Goal: Submit feedback/report problem: Submit feedback/report problem

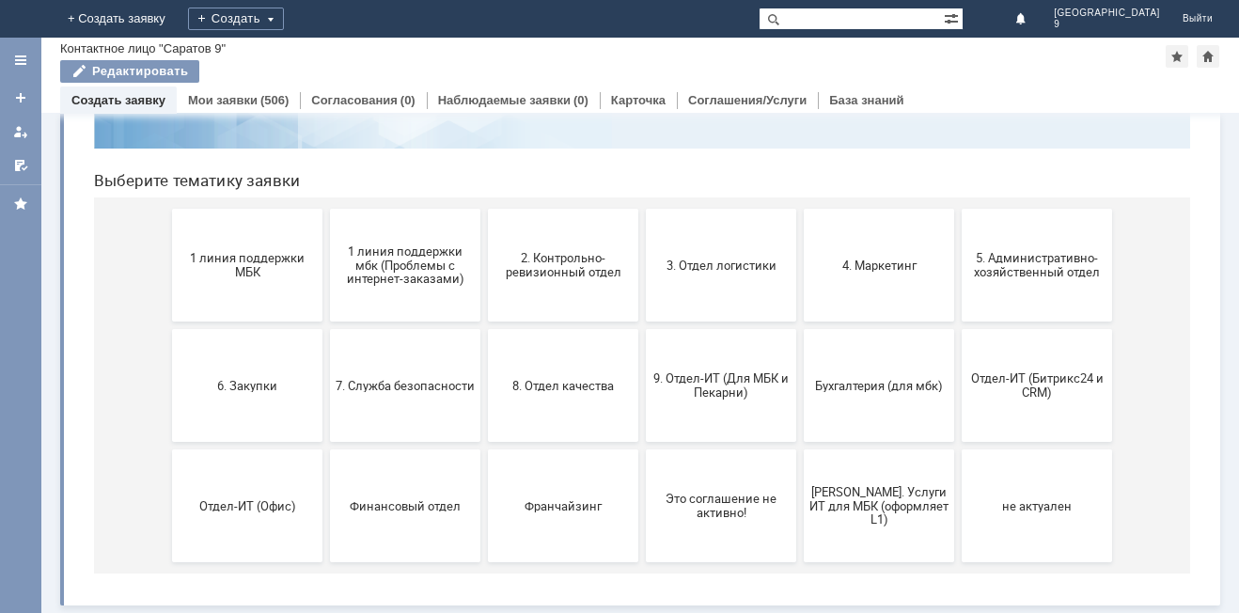
scroll to position [153, 0]
click at [739, 384] on span "9. Отдел-ИТ (Для МБК и Пекарни)" at bounding box center [720, 385] width 139 height 28
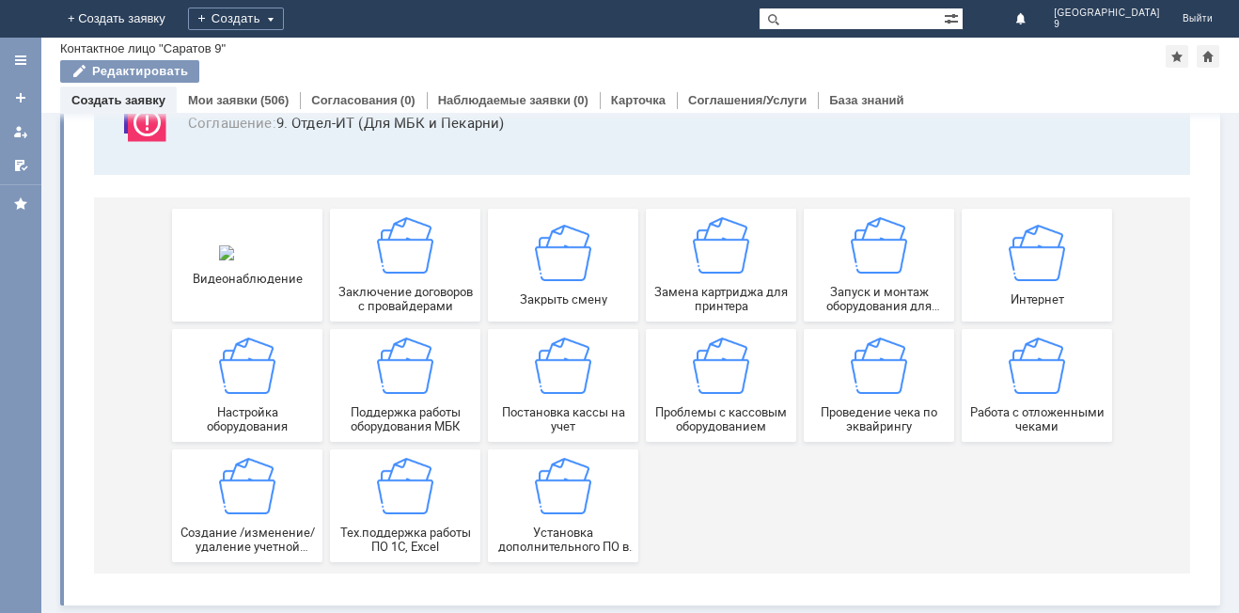
scroll to position [156, 0]
click at [884, 383] on img at bounding box center [879, 365] width 56 height 56
click at [1024, 397] on div "Работа с отложенными чеками" at bounding box center [1036, 385] width 139 height 96
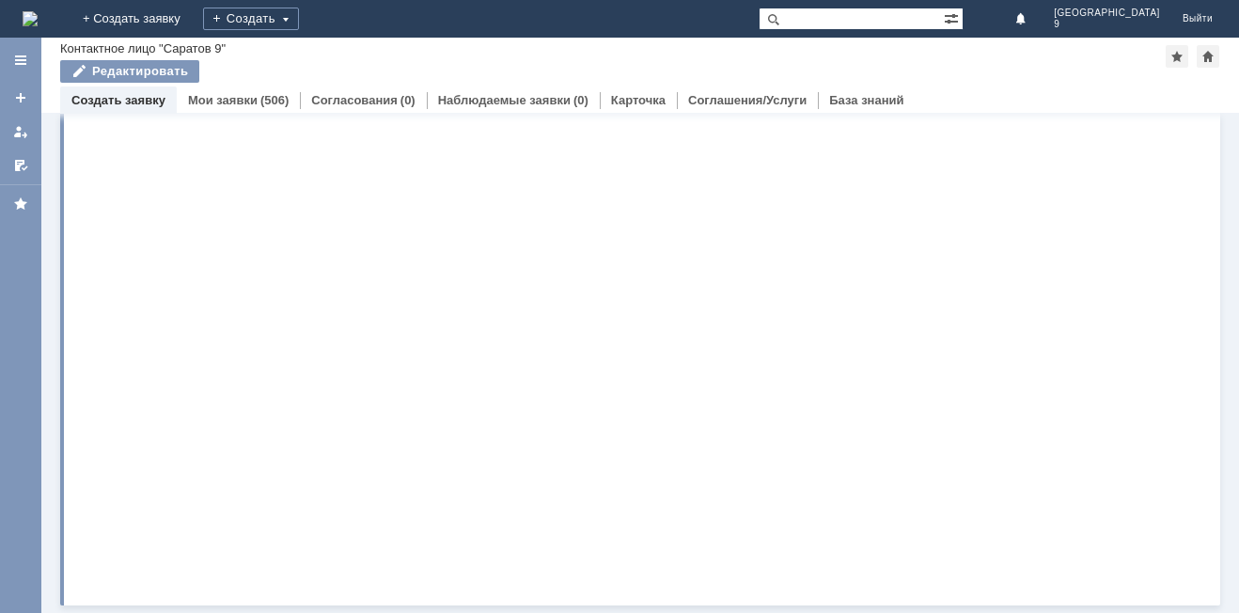
scroll to position [0, 0]
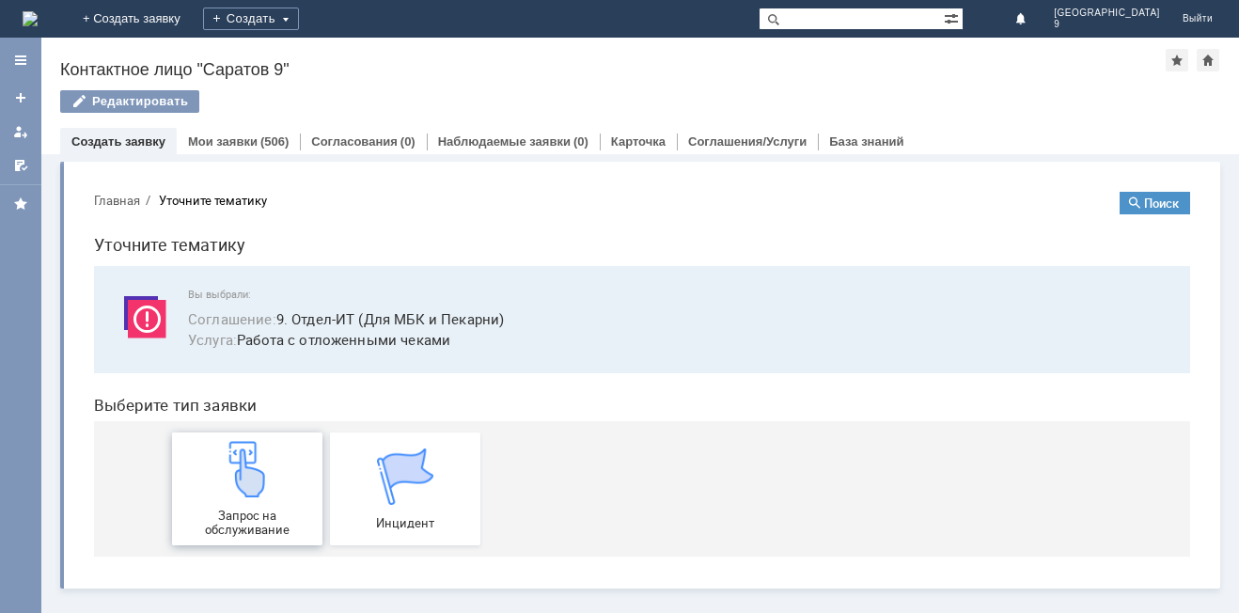
click at [256, 475] on img at bounding box center [247, 469] width 56 height 56
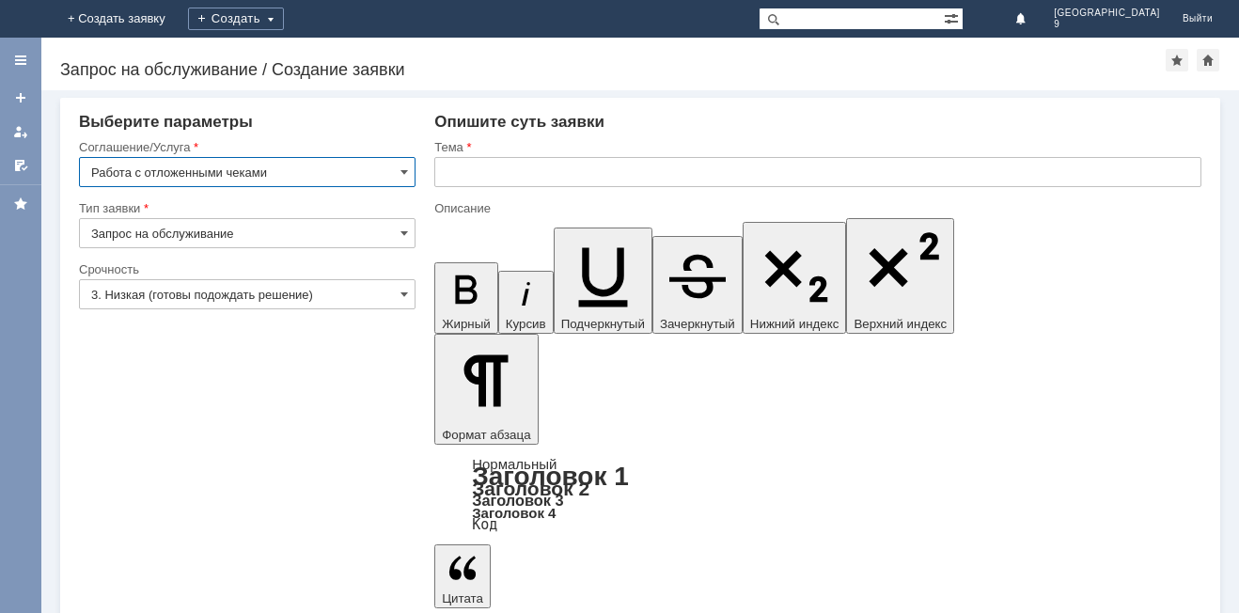
click at [515, 183] on input "text" at bounding box center [817, 172] width 767 height 30
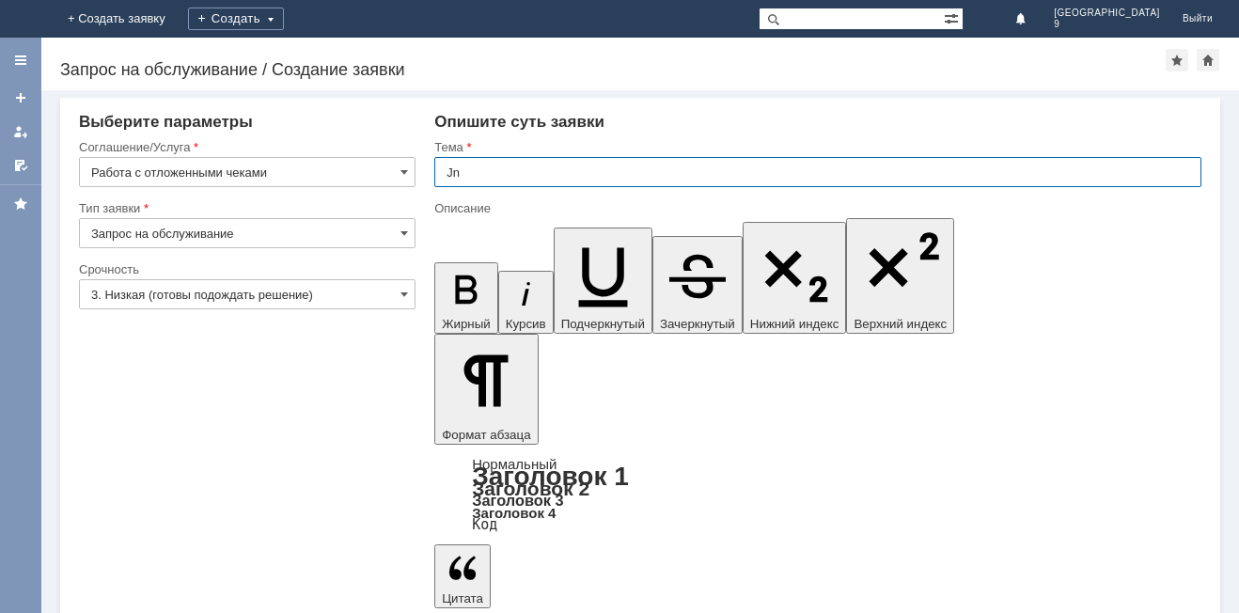
type input "J"
type input "Отл чеки"
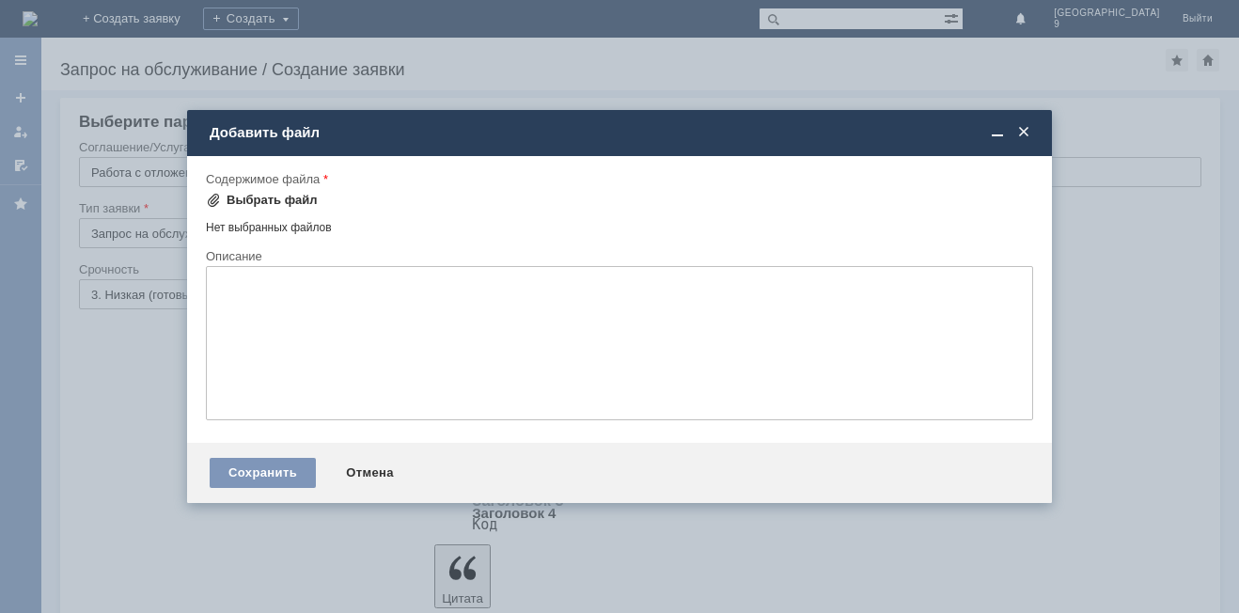
click at [237, 196] on div "Выбрать файл" at bounding box center [272, 200] width 91 height 15
click at [229, 201] on div "Выбрать файл" at bounding box center [272, 200] width 91 height 15
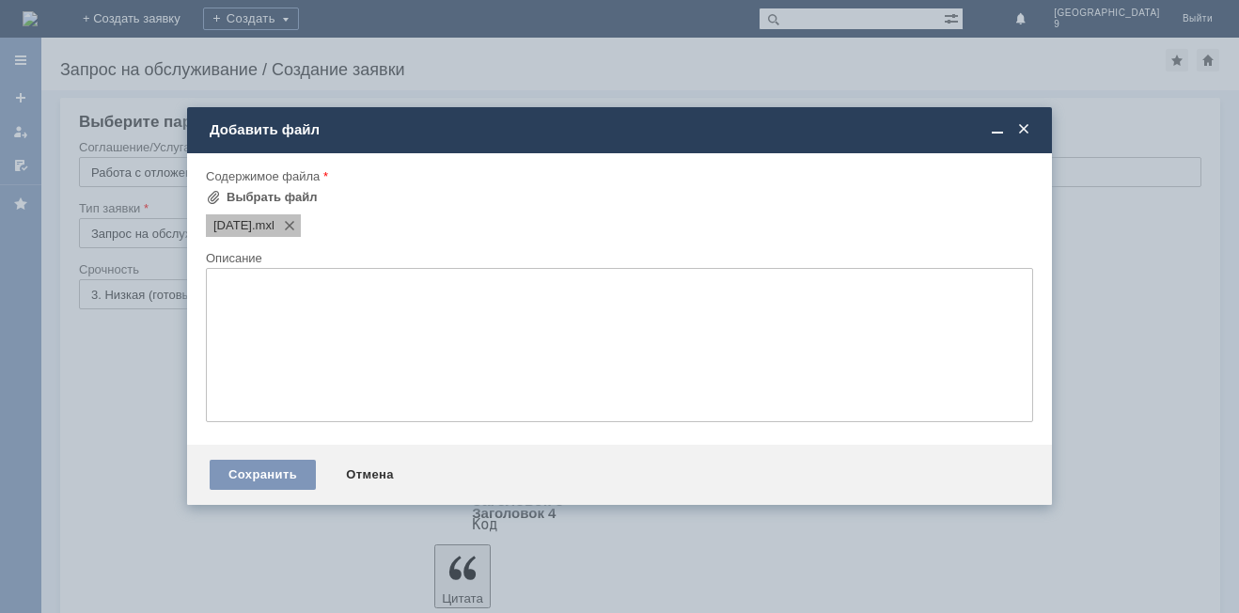
click at [274, 227] on span ".mxl" at bounding box center [263, 225] width 23 height 15
click at [252, 226] on span "[DATE]" at bounding box center [232, 225] width 39 height 15
click at [297, 480] on div "Сохранить" at bounding box center [263, 475] width 106 height 30
